Goal: Check status: Check status

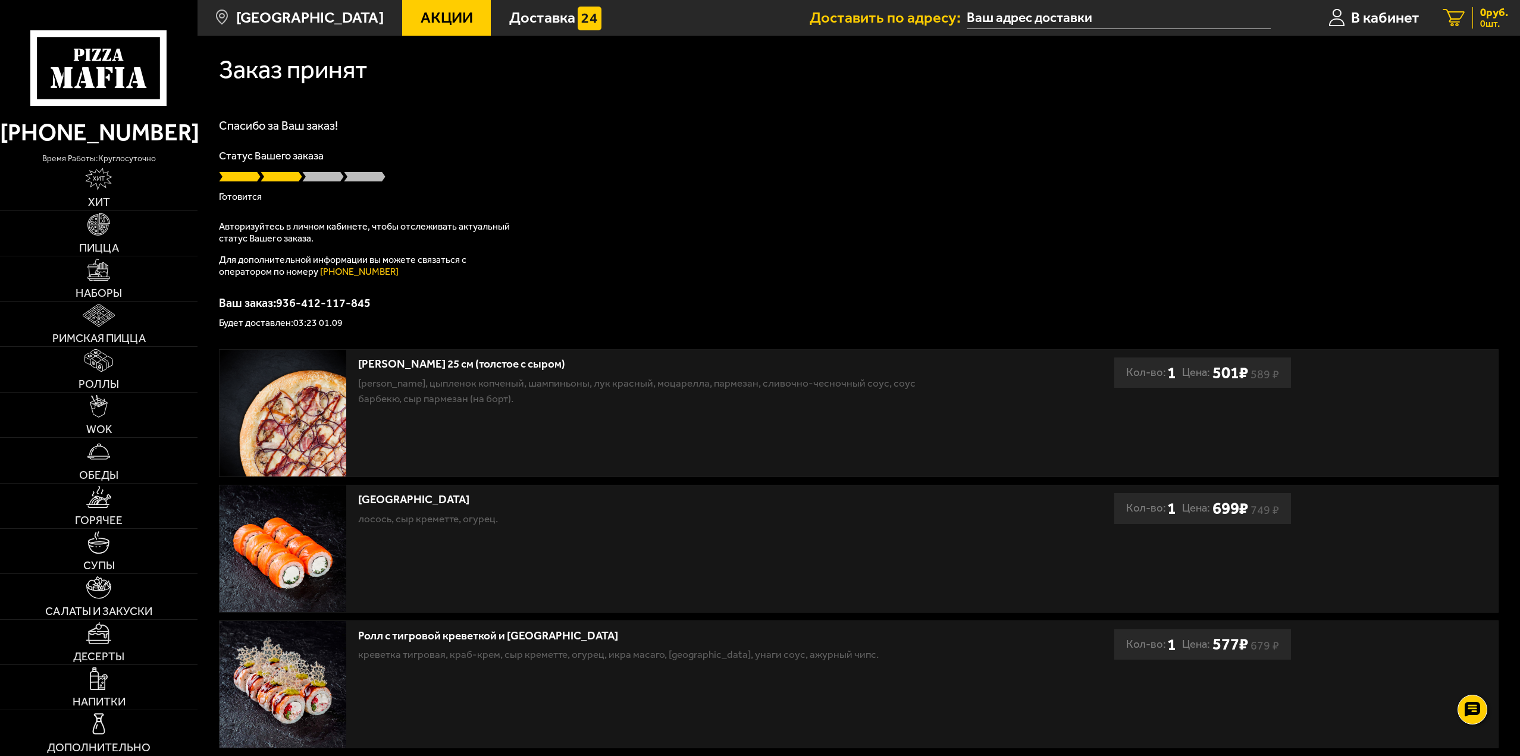
click at [1465, 14] on link "0 руб. 0 шт." at bounding box center [1475, 18] width 89 height 36
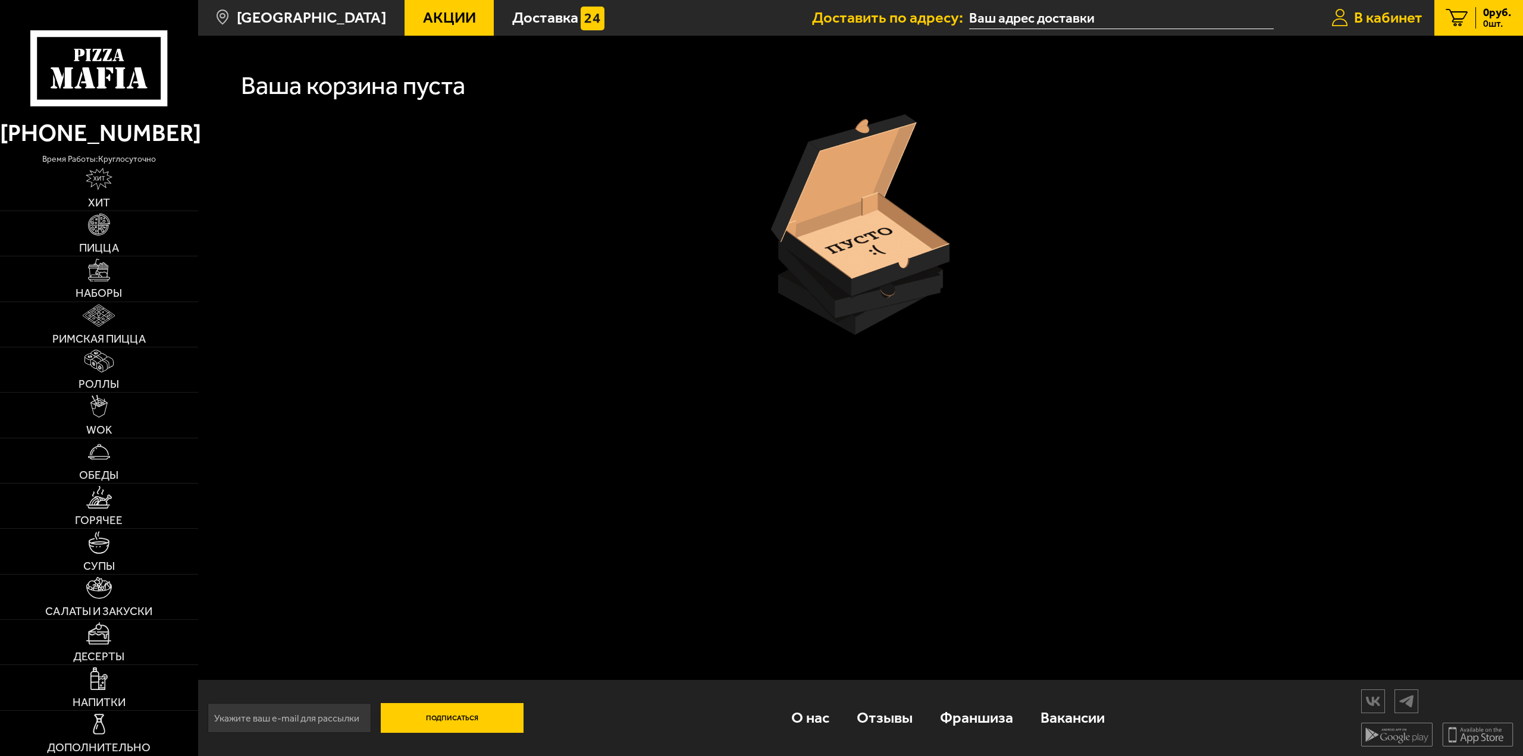
click at [1411, 18] on span "В кабинет" at bounding box center [1388, 17] width 68 height 15
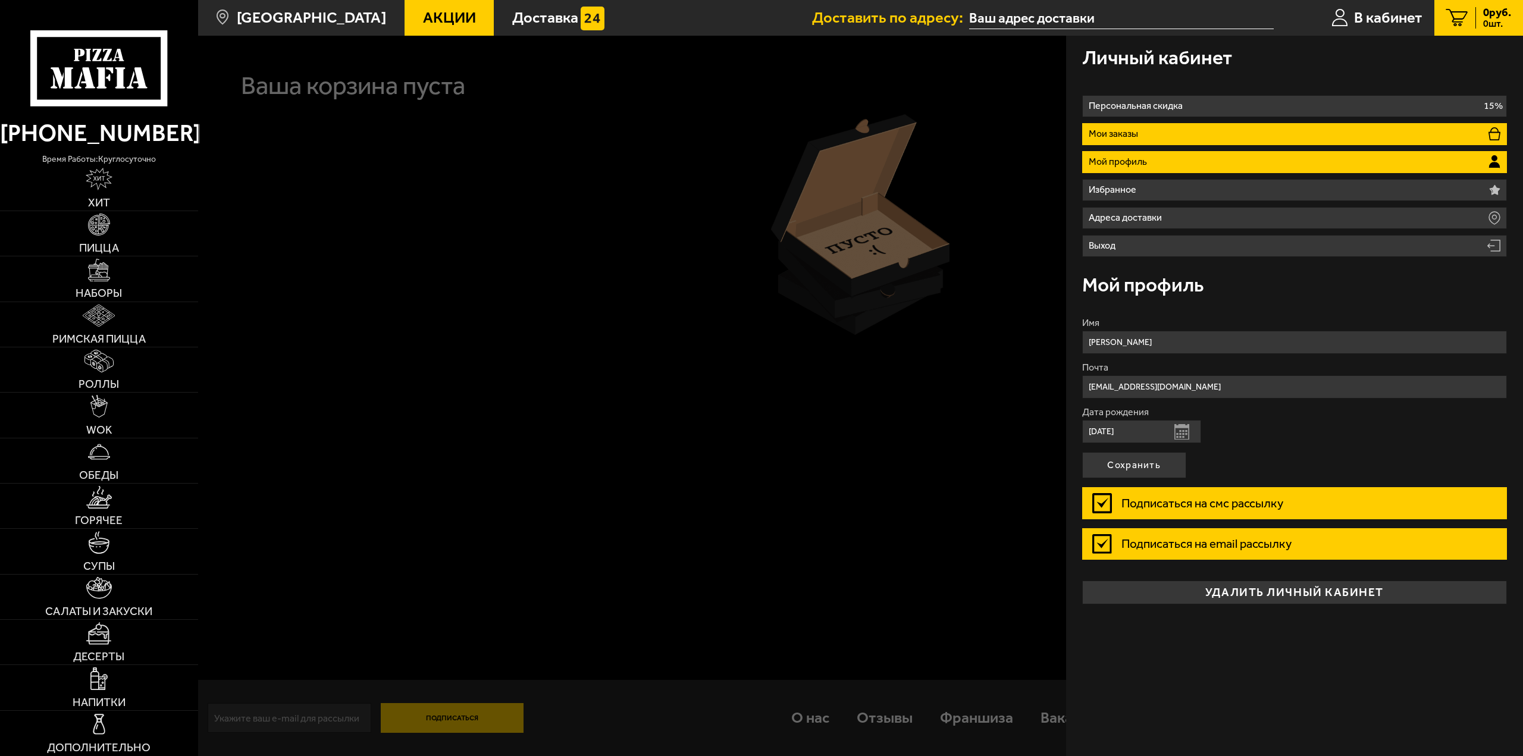
click at [1319, 132] on li "Мои заказы" at bounding box center [1294, 134] width 425 height 22
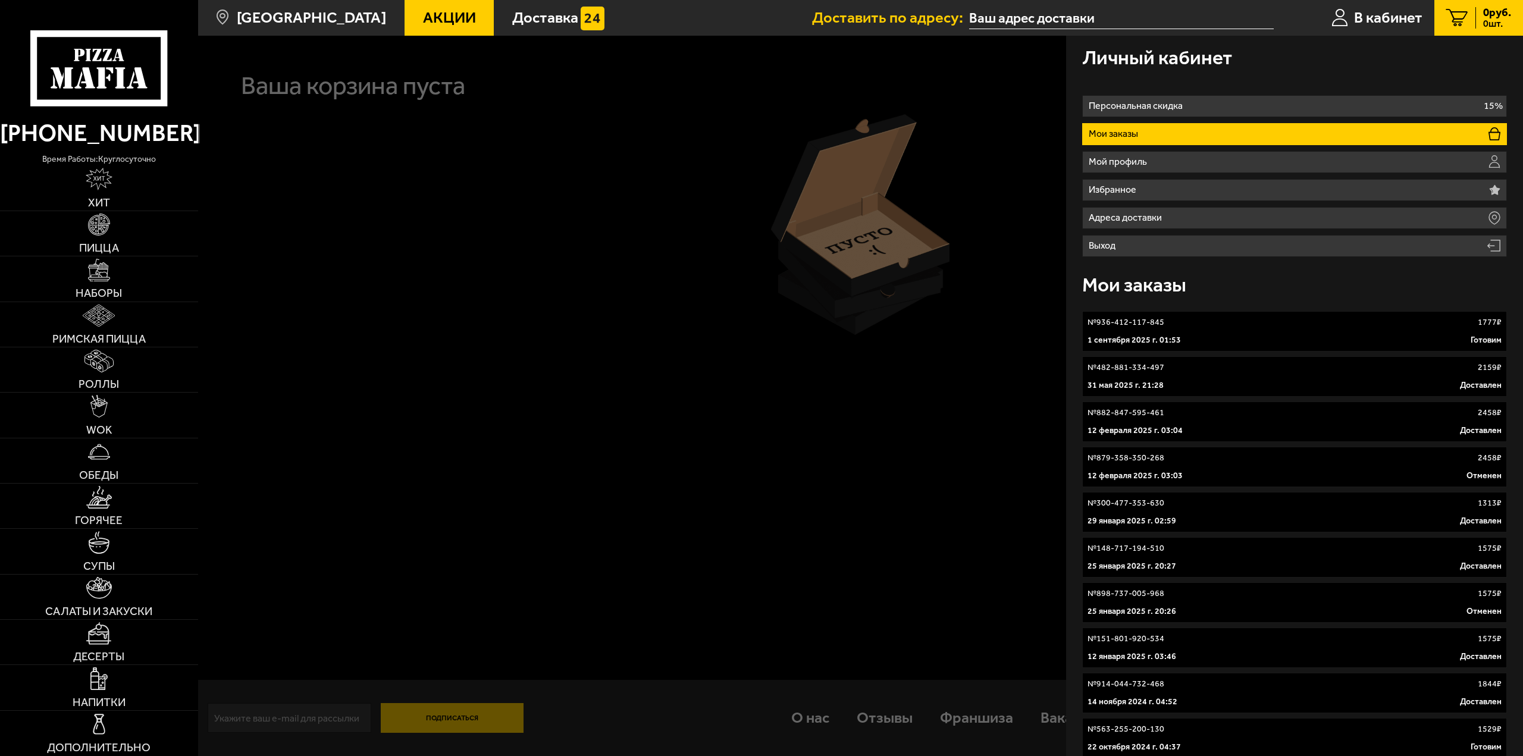
click at [1350, 315] on link "№ 936-412-117-845 1777 ₽ 1 сентября 2025 г. 01:53 Готовим" at bounding box center [1294, 331] width 425 height 40
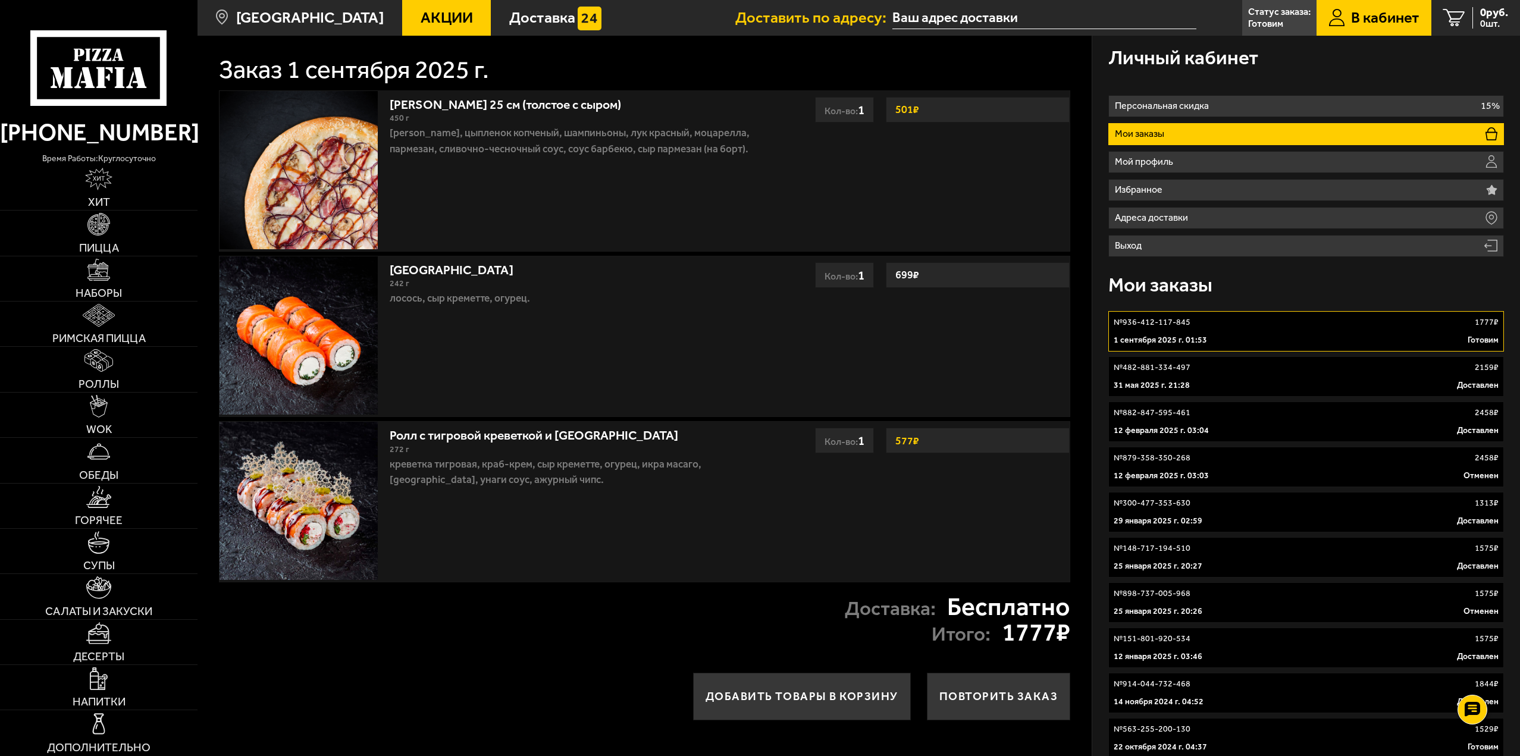
click at [1280, 328] on div "№ 936-412-117-845 1777 ₽" at bounding box center [1306, 322] width 385 height 12
click at [1333, 337] on div "1 сентября 2025 г. 01:53 Готовим" at bounding box center [1306, 340] width 385 height 12
click at [1400, 375] on link "№ 482-881-334-497 2159 ₽ 31 мая 2025 г. 21:28 Доставлен" at bounding box center [1306, 376] width 396 height 40
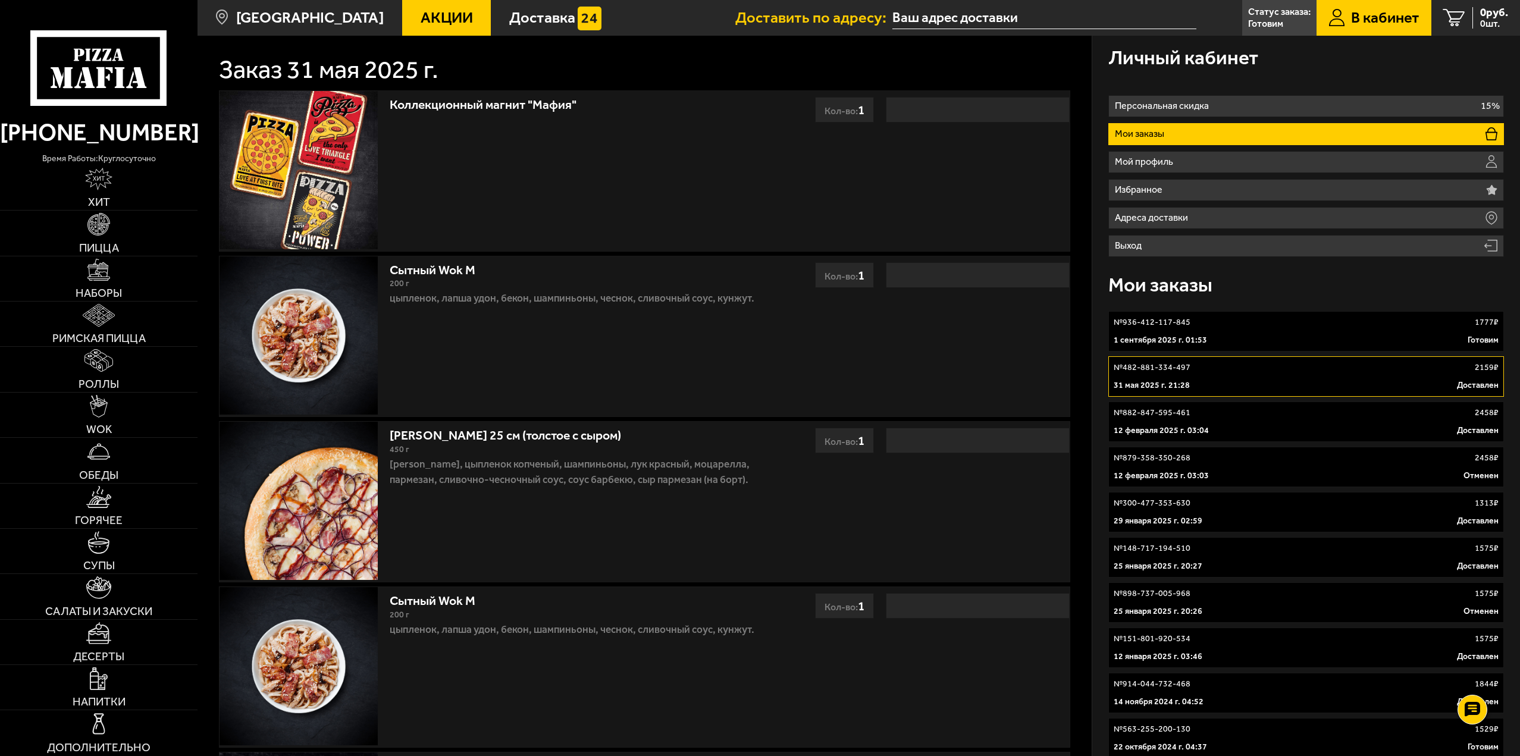
click at [1404, 339] on div "1 сентября 2025 г. 01:53 Готовим" at bounding box center [1306, 340] width 385 height 12
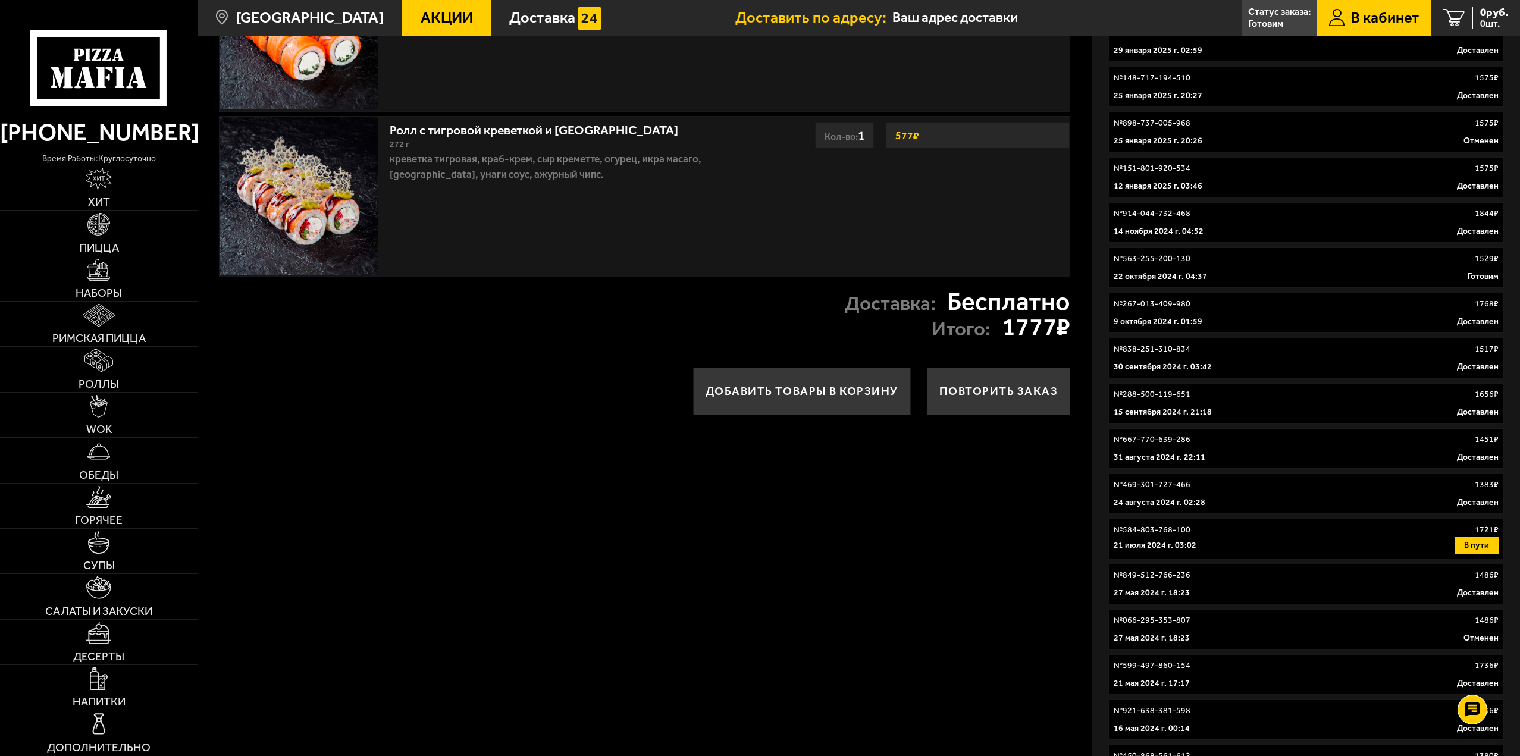
scroll to position [476, 0]
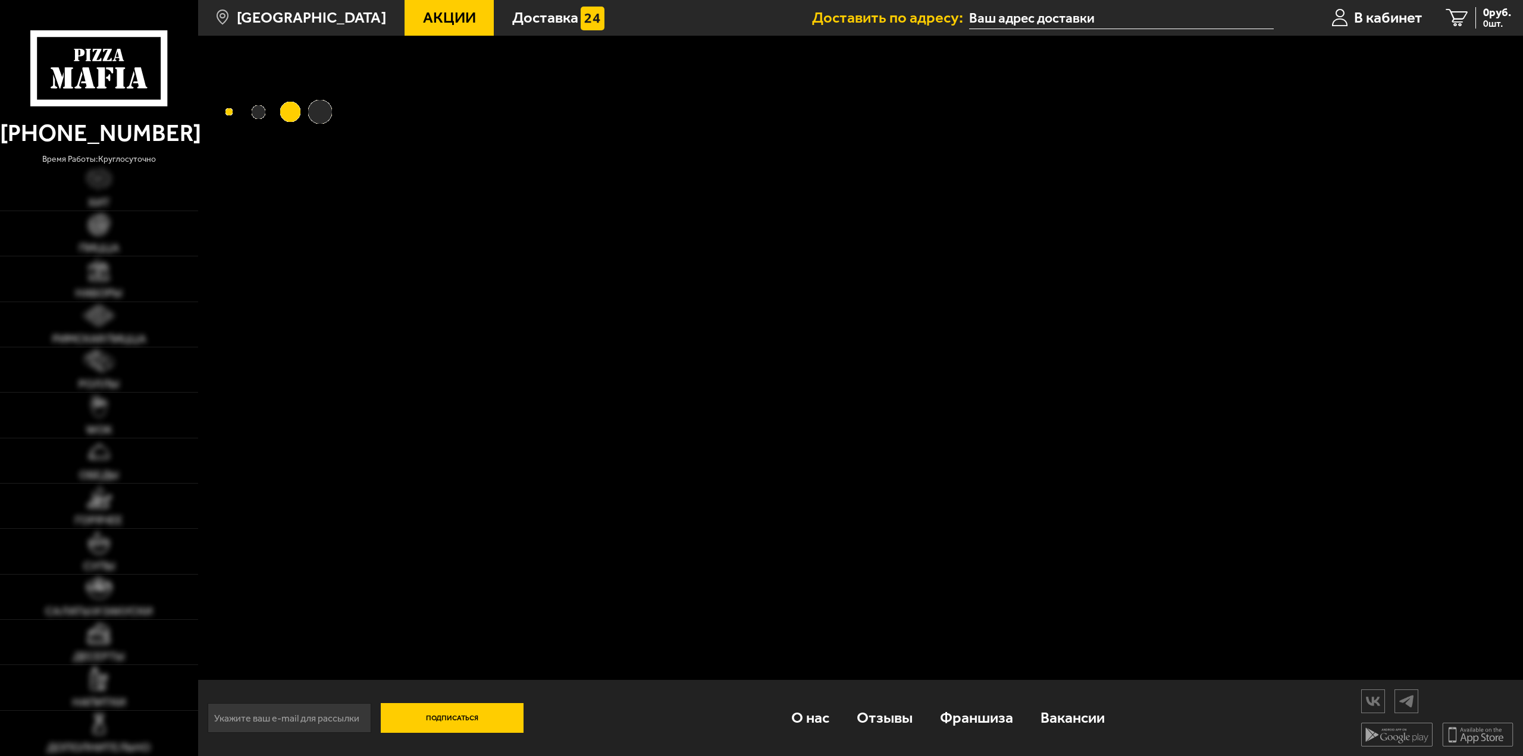
type input "[STREET_ADDRESS]"
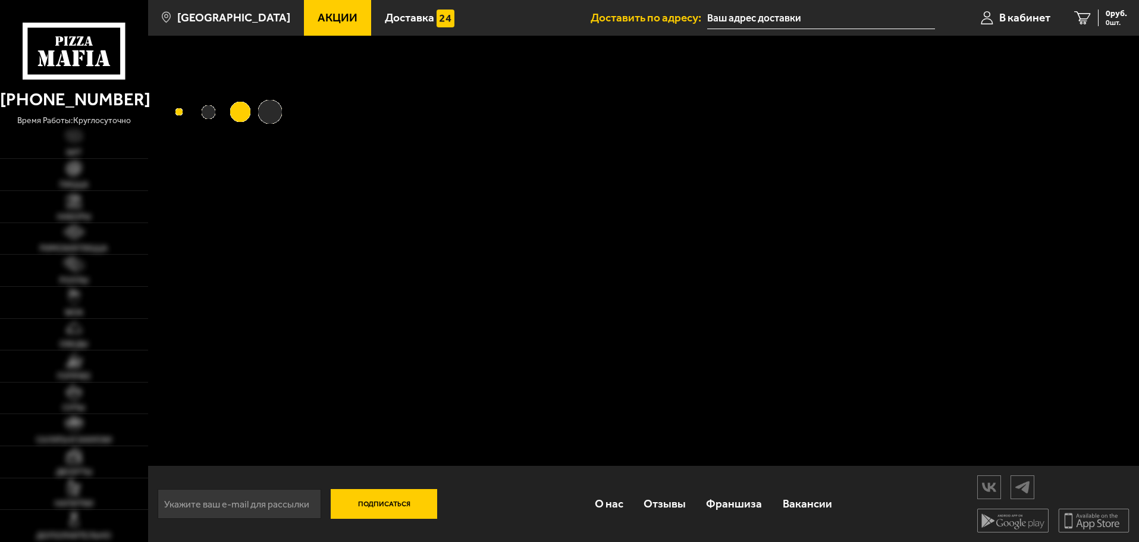
type input "[STREET_ADDRESS]"
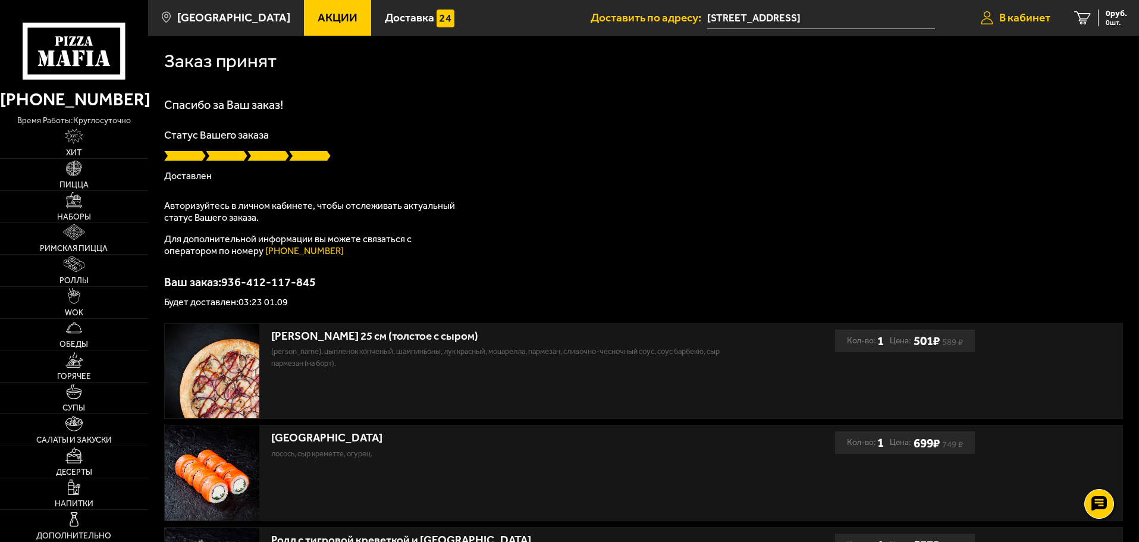
click at [1045, 21] on span "В кабинет" at bounding box center [1024, 17] width 51 height 11
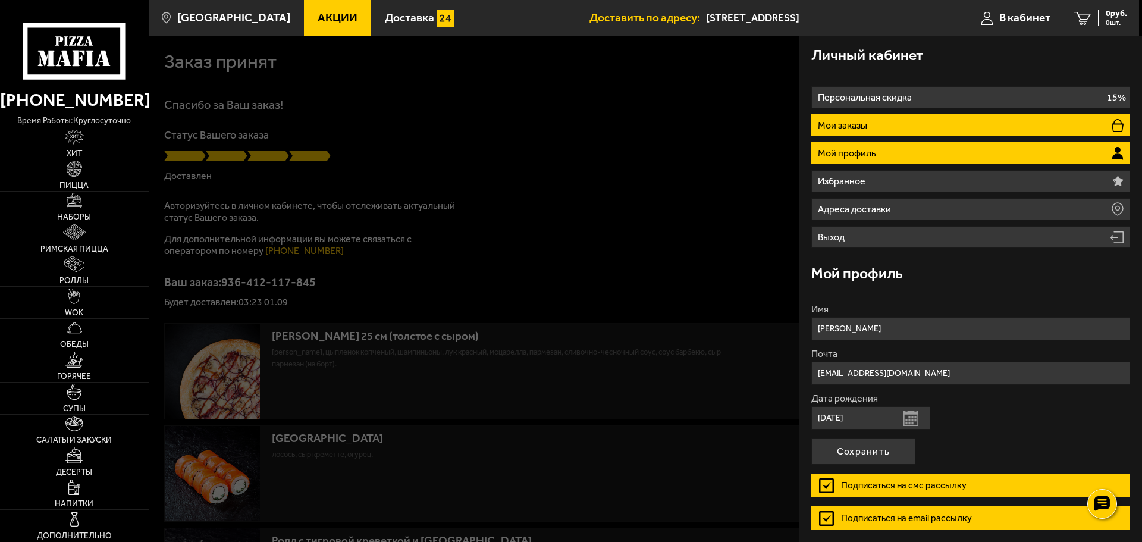
click at [914, 130] on li "Мои заказы" at bounding box center [970, 125] width 319 height 22
